Goal: Task Accomplishment & Management: Use online tool/utility

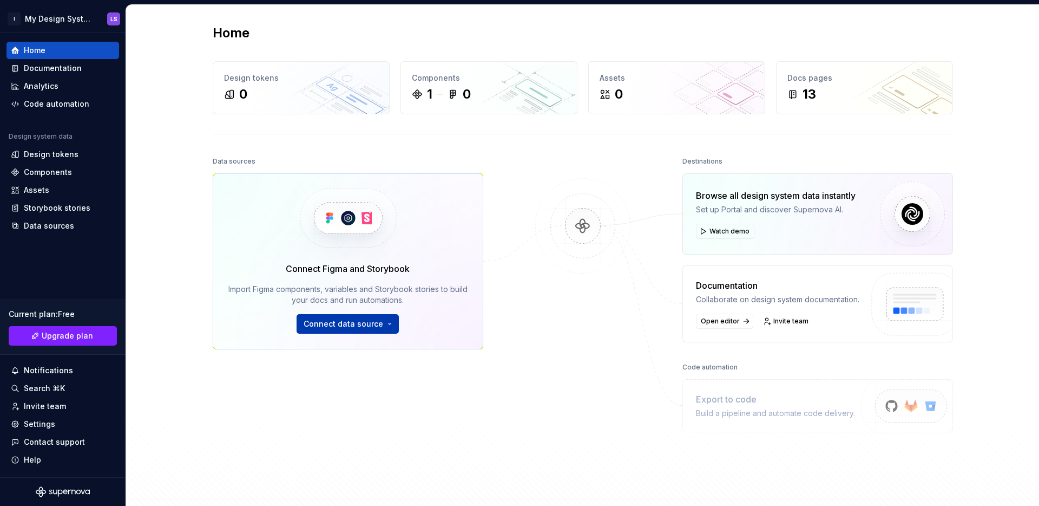
click at [340, 329] on span "Connect data source" at bounding box center [344, 323] width 80 height 11
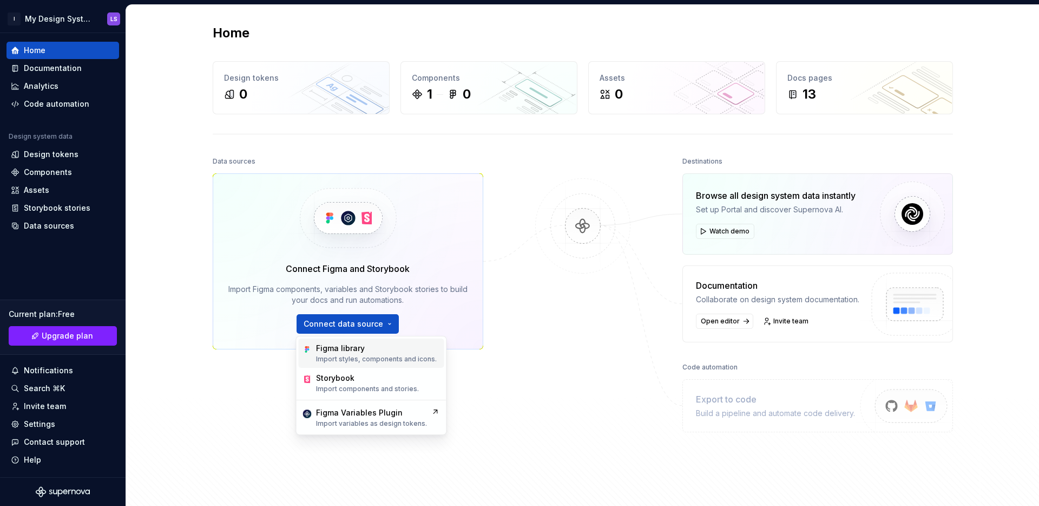
click at [357, 344] on div "Figma library" at bounding box center [340, 348] width 49 height 11
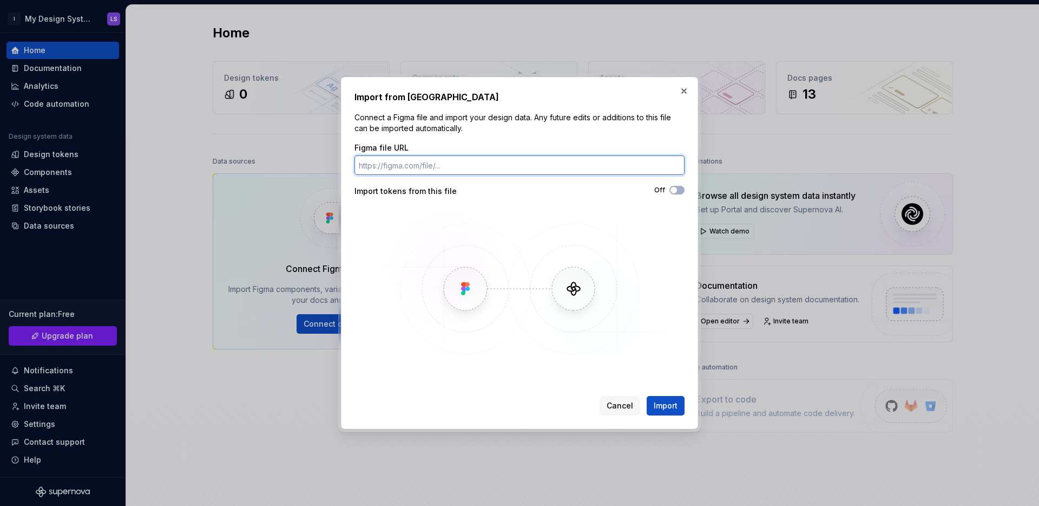
paste input "[URL][DOMAIN_NAME]"
type input "[URL][DOMAIN_NAME]"
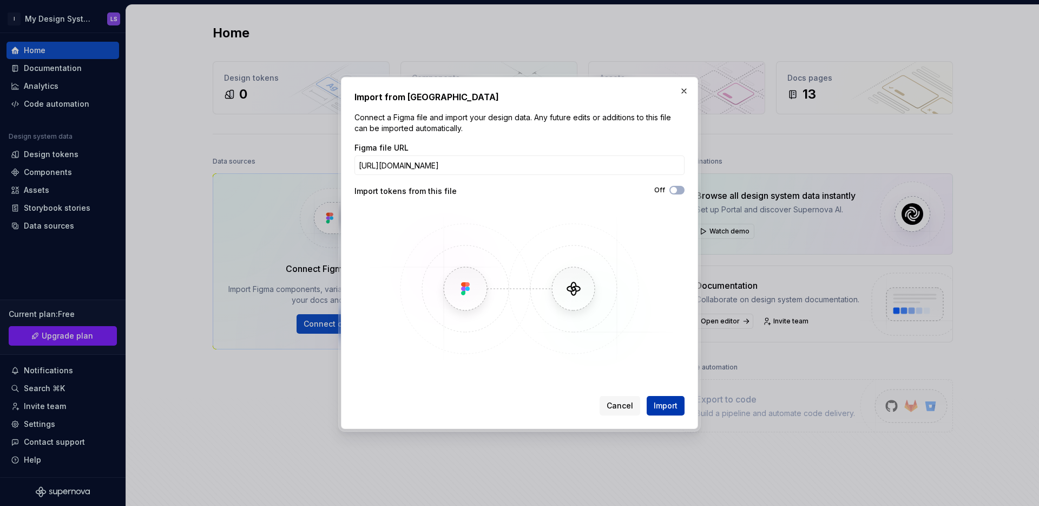
click at [659, 403] on span "Import" at bounding box center [666, 405] width 24 height 11
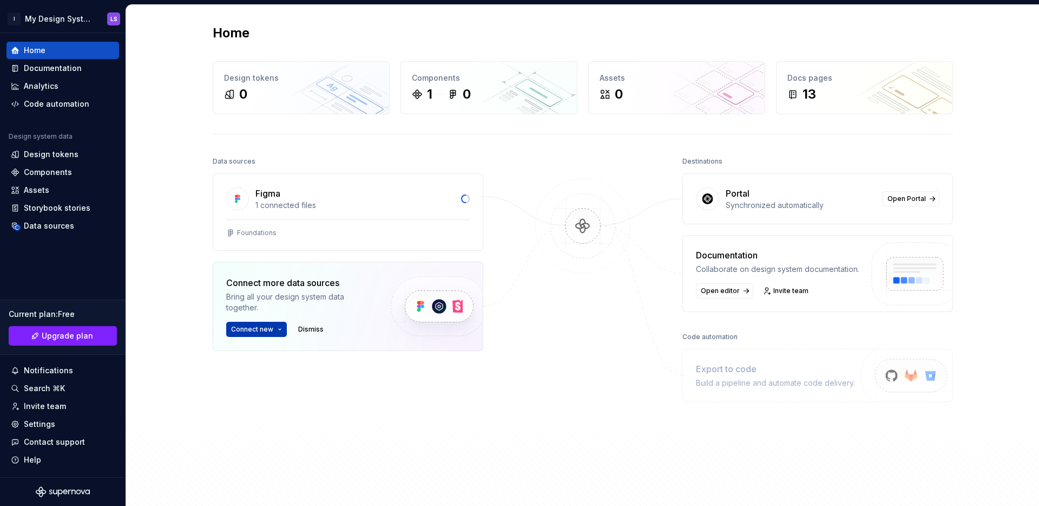
click at [273, 333] on button "Connect new" at bounding box center [256, 329] width 61 height 15
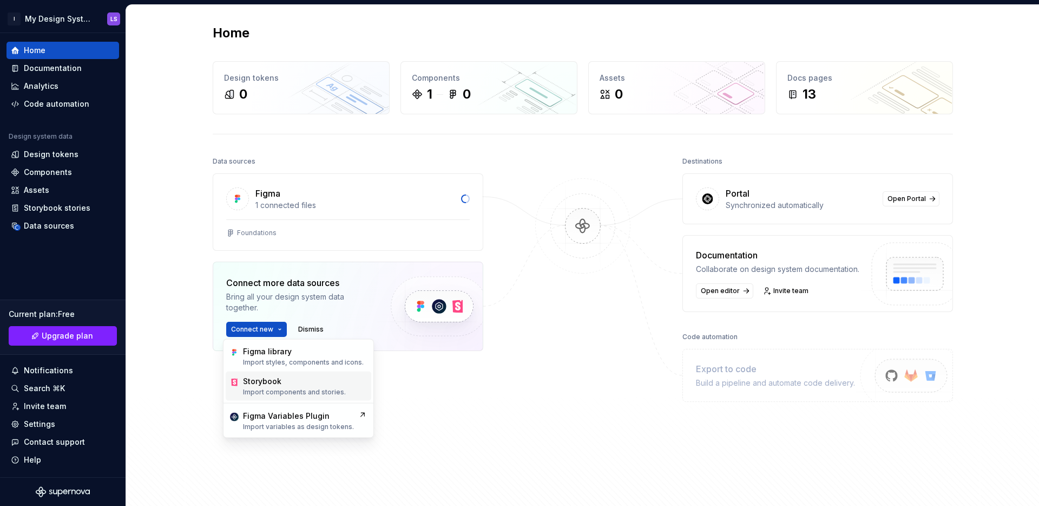
click at [268, 377] on div "Storybook" at bounding box center [262, 381] width 38 height 11
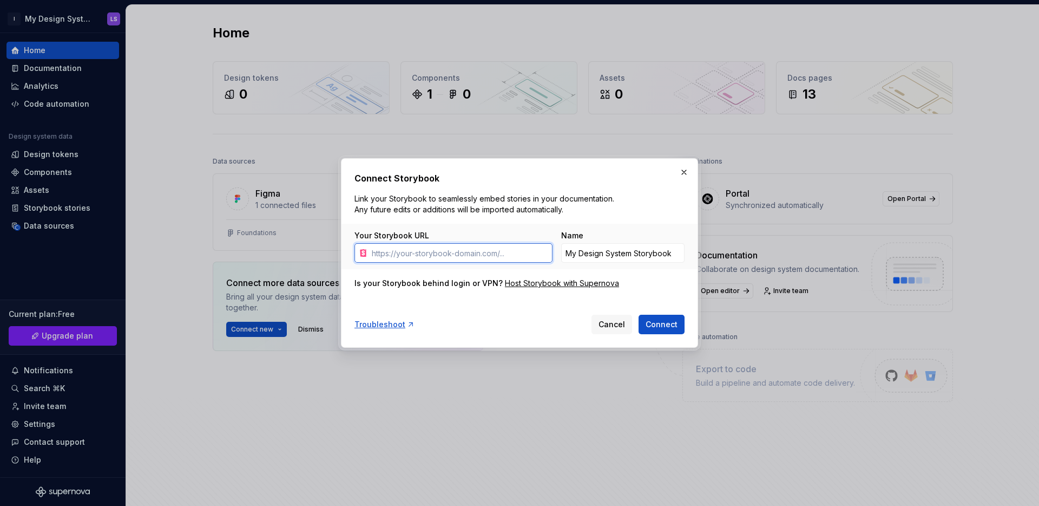
paste input "[URL]"
type input "[URL]"
click at [628, 258] on input "My Design System Storybook" at bounding box center [622, 252] width 123 height 19
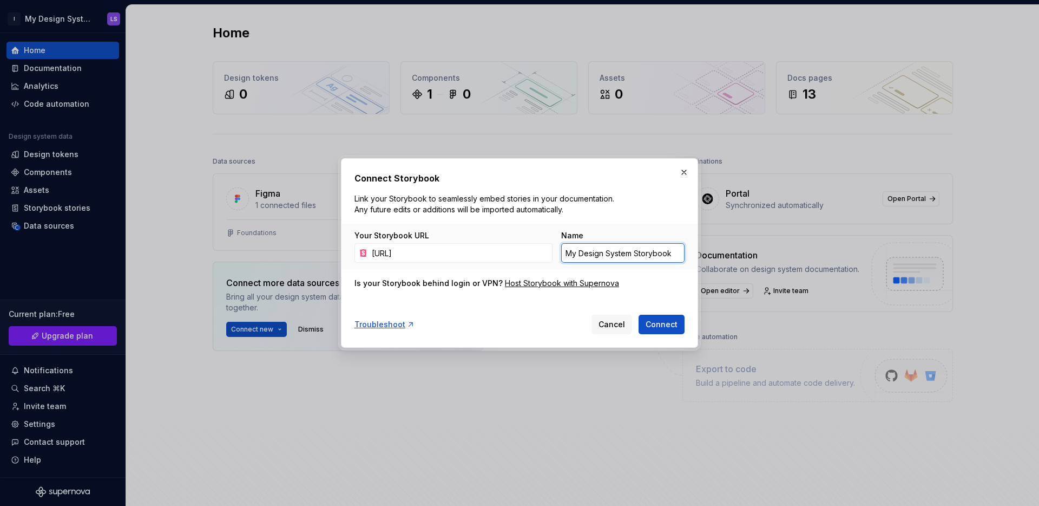
click at [628, 258] on input "My Design System Storybook" at bounding box center [622, 252] width 123 height 19
type input "Kiwi Design System"
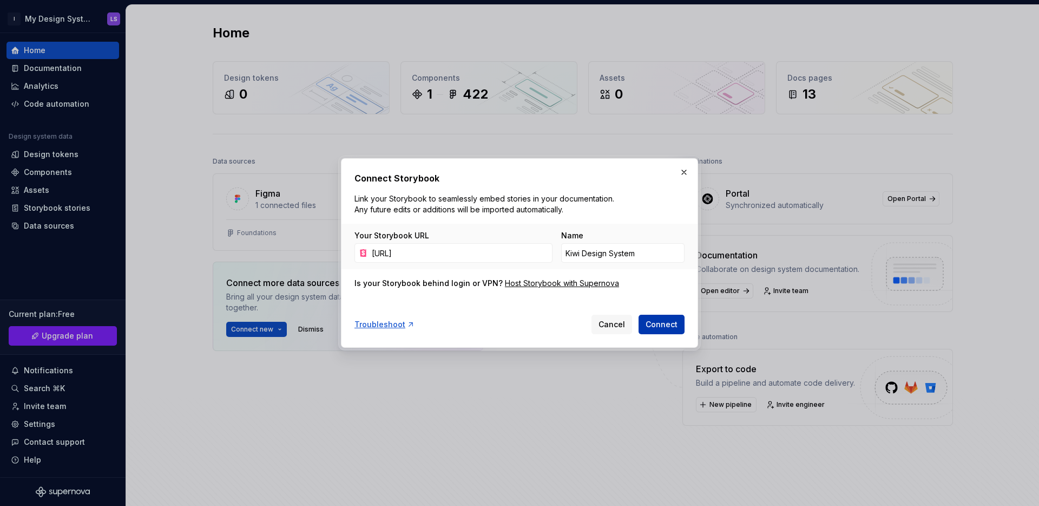
click at [666, 325] on span "Connect" at bounding box center [662, 324] width 32 height 11
click at [687, 172] on button "button" at bounding box center [684, 172] width 15 height 15
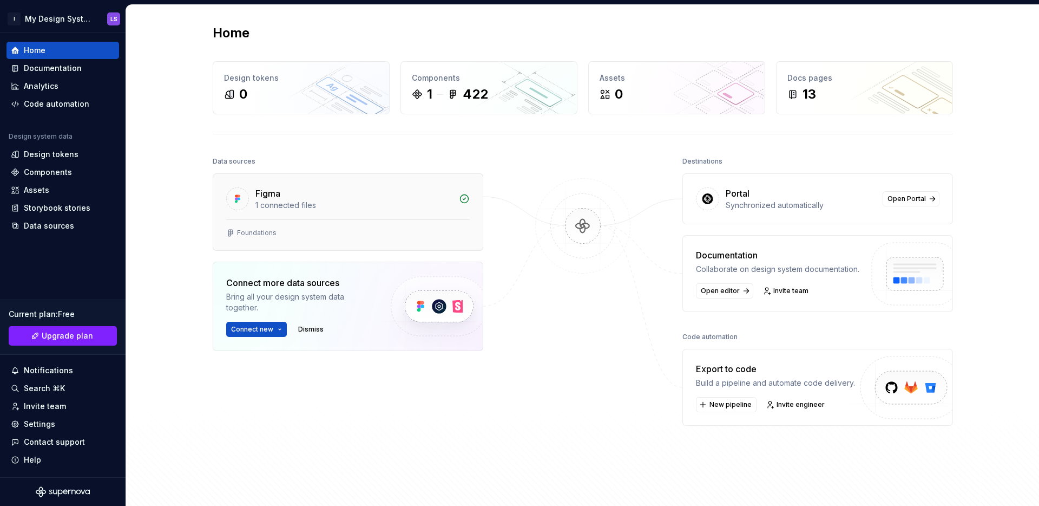
click at [371, 201] on div "1 connected files" at bounding box center [354, 205] width 197 height 11
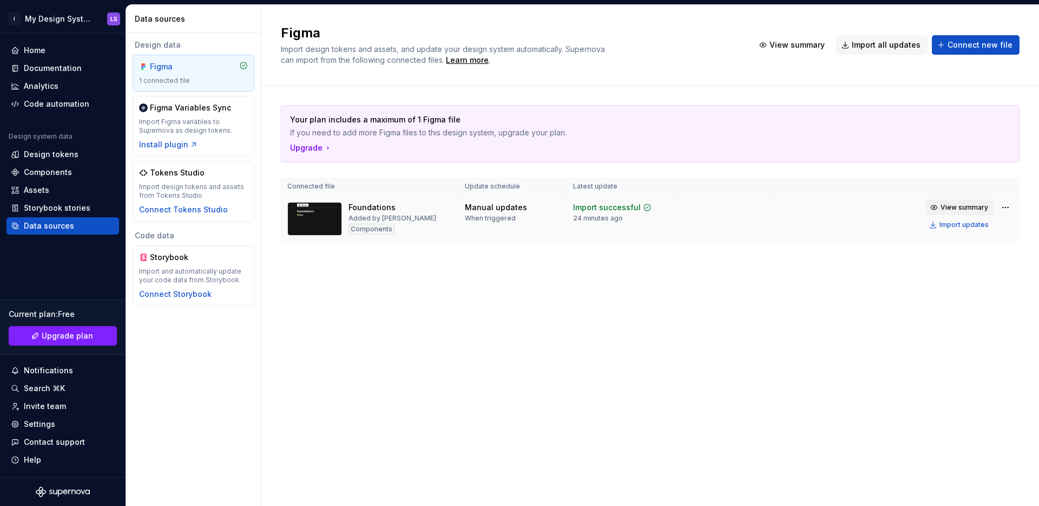
click at [970, 205] on span "View summary" at bounding box center [965, 207] width 48 height 9
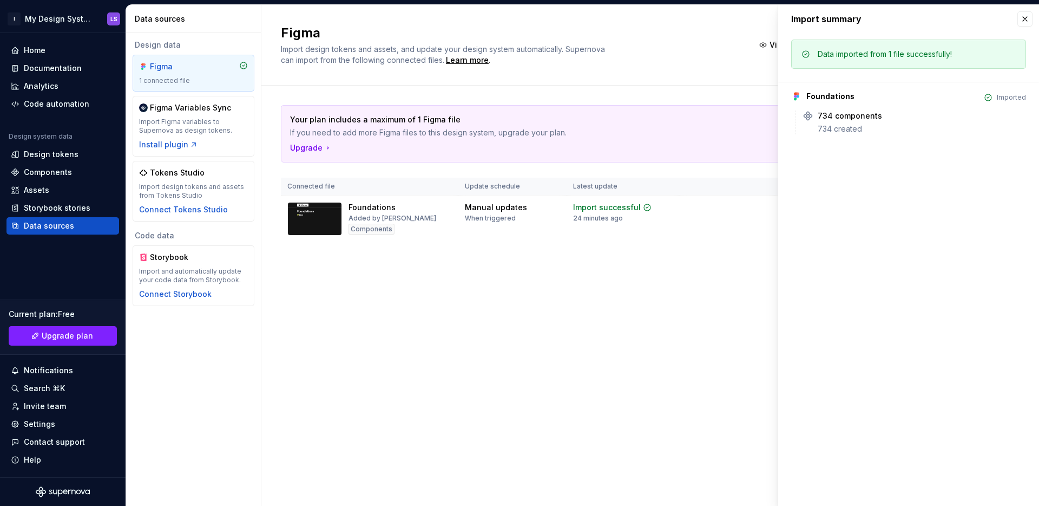
click at [559, 271] on div "Your plan includes a maximum of 1 Figma file If you need to add more Figma file…" at bounding box center [650, 185] width 739 height 198
click at [438, 228] on div "Foundations Added by [PERSON_NAME]" at bounding box center [369, 219] width 165 height 34
click at [696, 294] on div "Figma Import design tokens and assets, and update your design system automatica…" at bounding box center [650, 255] width 778 height 501
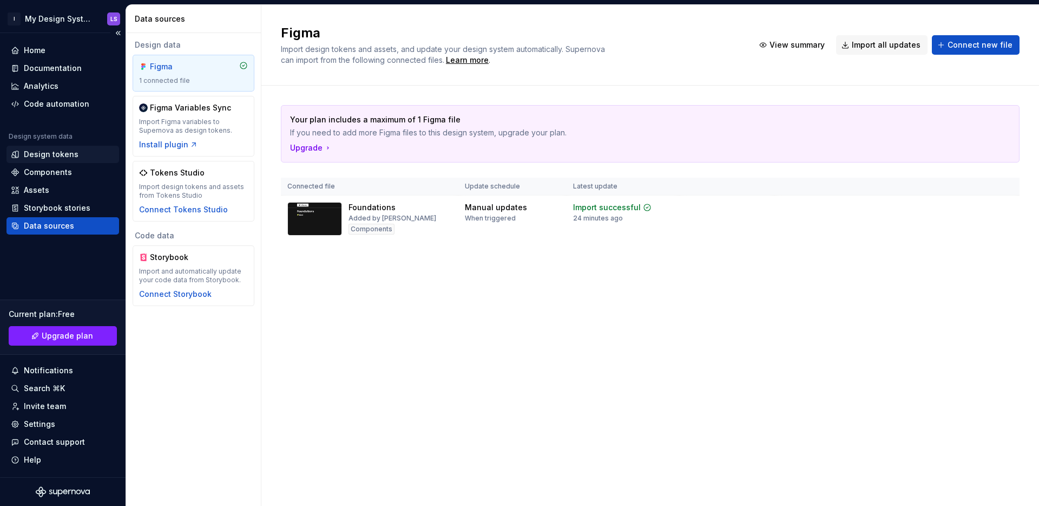
click at [74, 155] on div "Design tokens" at bounding box center [51, 154] width 55 height 11
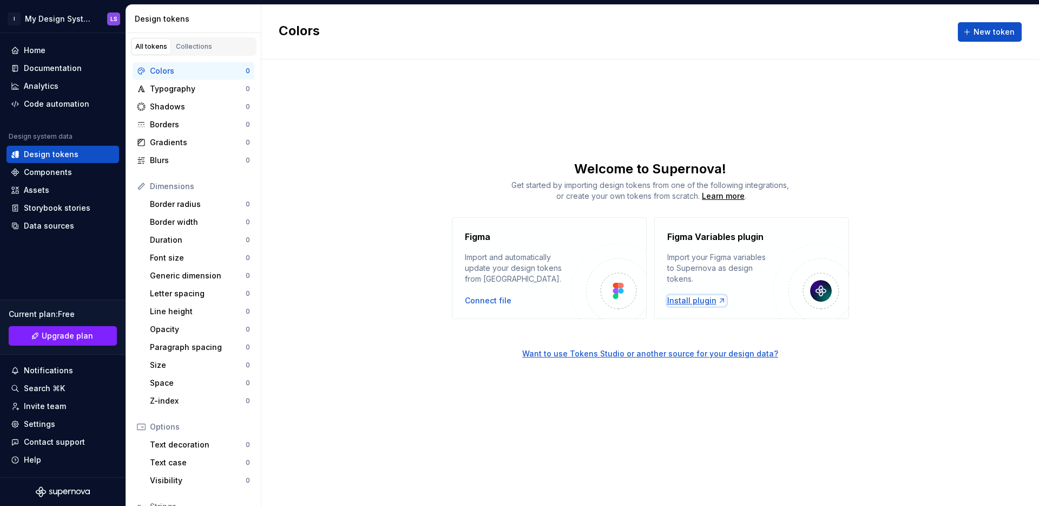
click at [701, 302] on div "Install plugin" at bounding box center [696, 300] width 59 height 11
